Goal: Task Accomplishment & Management: Complete application form

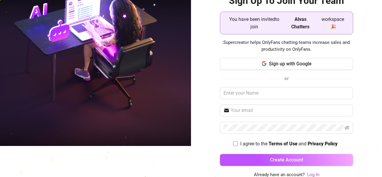
scroll to position [31, 0]
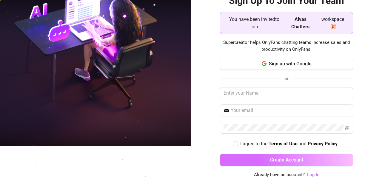
click at [263, 156] on button "Create Account" at bounding box center [287, 160] width 134 height 12
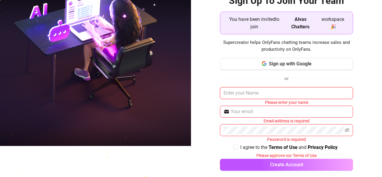
click at [272, 93] on input "text" at bounding box center [287, 93] width 134 height 12
type input "h"
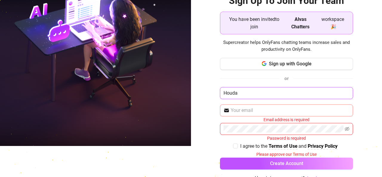
type input "Houda"
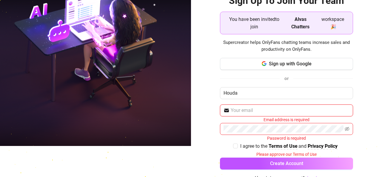
click at [259, 110] on input "text" at bounding box center [290, 110] width 119 height 7
paste input "[EMAIL_ADDRESS][DOMAIN_NAME]"
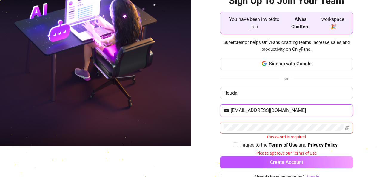
type input "[EMAIL_ADDRESS][DOMAIN_NAME]"
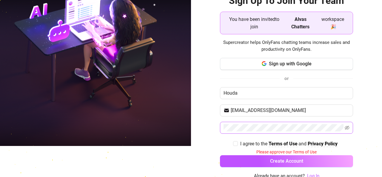
click at [345, 130] on span at bounding box center [347, 127] width 5 height 7
click at [347, 128] on icon "eye-invisible" at bounding box center [347, 127] width 1 height 1
click at [233, 142] on input "I agree to the Terms of Use and Privacy Policy" at bounding box center [235, 143] width 4 height 4
checkbox input "true"
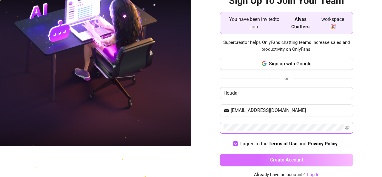
click at [270, 157] on span "Create Account" at bounding box center [286, 160] width 33 height 6
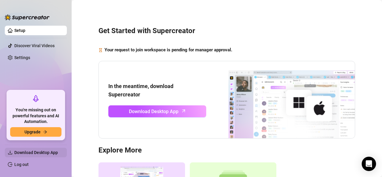
click at [29, 152] on span "Download Desktop App" at bounding box center [36, 152] width 44 height 5
click at [45, 46] on link "Discover Viral Videos" at bounding box center [34, 45] width 40 height 5
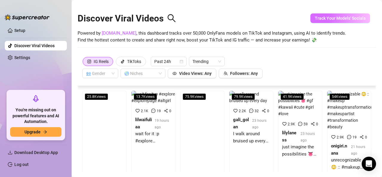
click at [363, 21] on button "Track Your Models' Socials" at bounding box center [341, 18] width 60 height 10
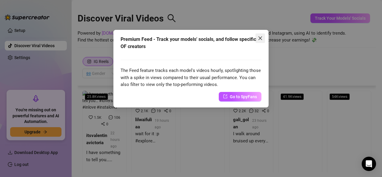
click at [258, 36] on icon "close" at bounding box center [260, 38] width 5 height 5
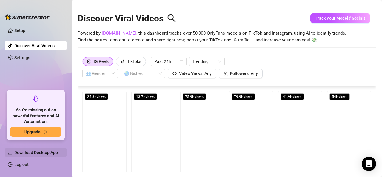
click at [38, 154] on span "Download Desktop App" at bounding box center [36, 152] width 44 height 5
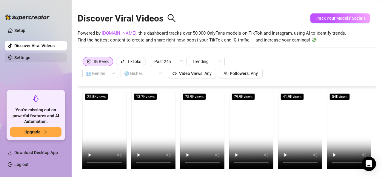
click at [30, 55] on link "Settings" at bounding box center [22, 57] width 16 height 5
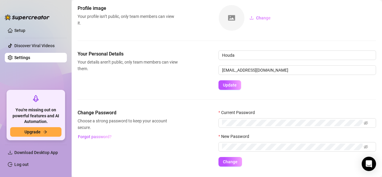
scroll to position [27, 0]
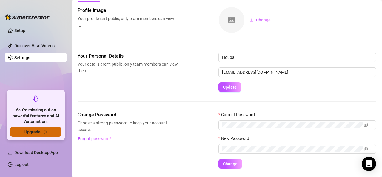
click at [48, 133] on button "Upgrade" at bounding box center [35, 132] width 51 height 10
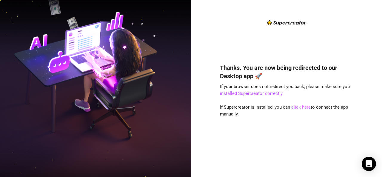
click at [296, 107] on link "click here" at bounding box center [301, 107] width 19 height 5
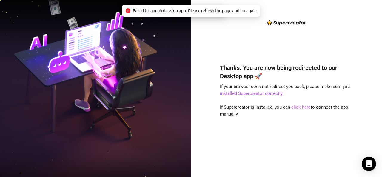
click at [296, 107] on link "click here" at bounding box center [301, 107] width 19 height 5
click at [303, 108] on link "click here" at bounding box center [301, 107] width 19 height 5
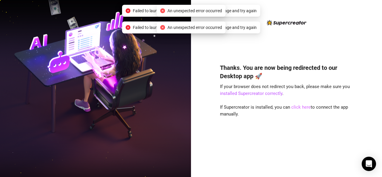
click at [303, 108] on link "click here" at bounding box center [301, 107] width 19 height 5
